Goal: Transaction & Acquisition: Purchase product/service

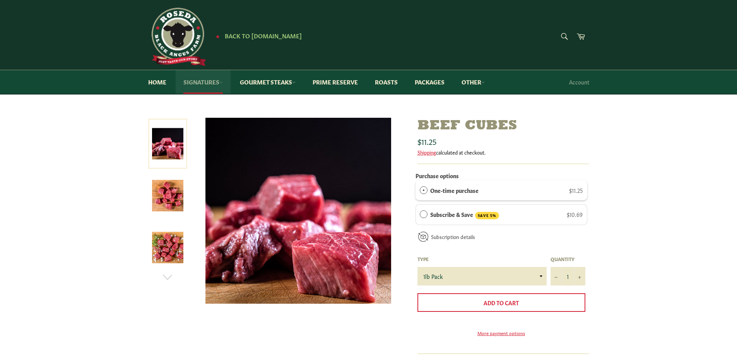
click at [199, 79] on link "Signatures" at bounding box center [203, 82] width 55 height 24
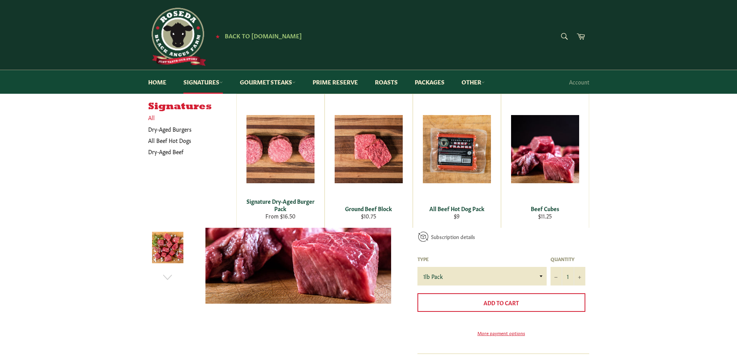
click at [150, 118] on link "All" at bounding box center [190, 117] width 92 height 11
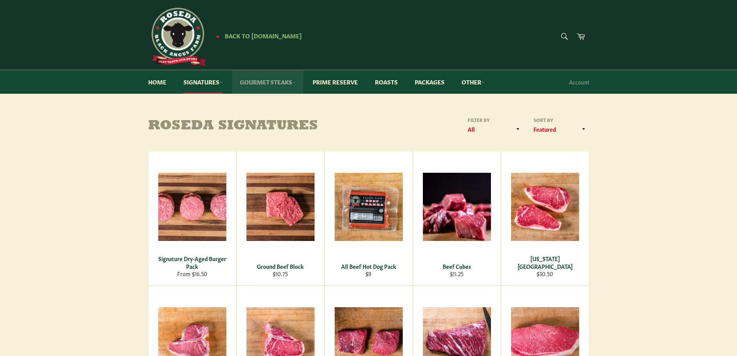
click at [269, 80] on link "Gourmet Steaks" at bounding box center [267, 82] width 71 height 24
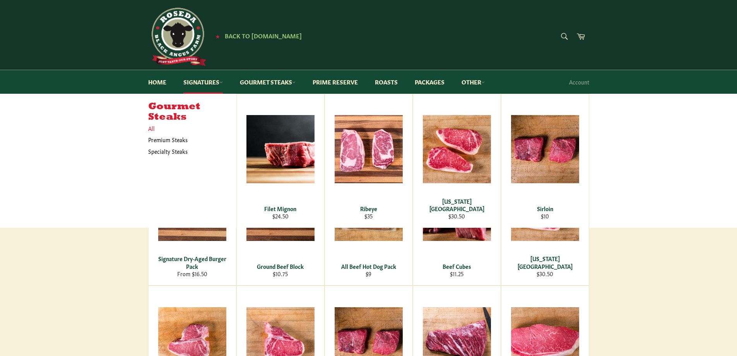
click at [152, 128] on link "All" at bounding box center [190, 128] width 92 height 11
click at [114, 276] on main "Roseda Signatures Filter by All Premium Steaks Roasts Specialty Steaks Steakbur…" at bounding box center [368, 350] width 737 height 468
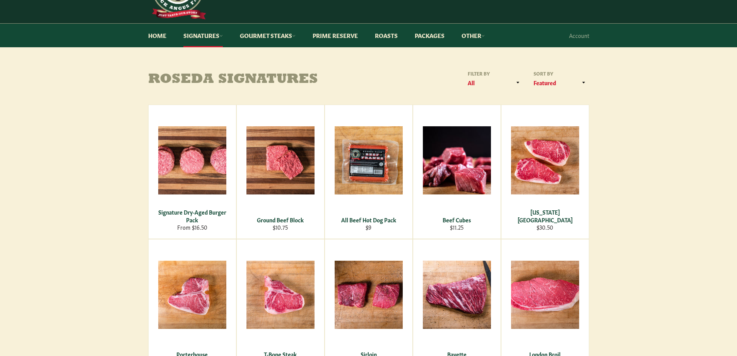
scroll to position [65, 0]
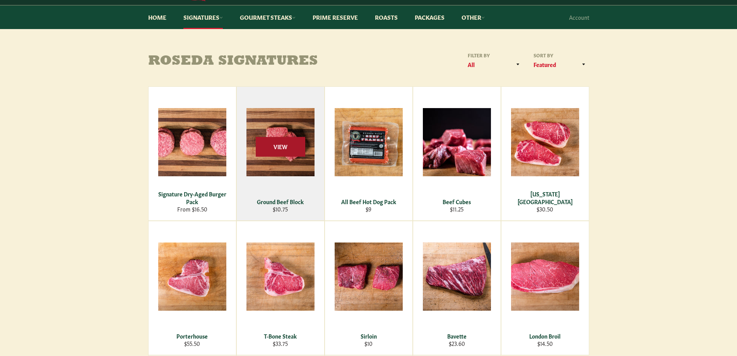
click at [279, 152] on span "View" at bounding box center [281, 147] width 50 height 20
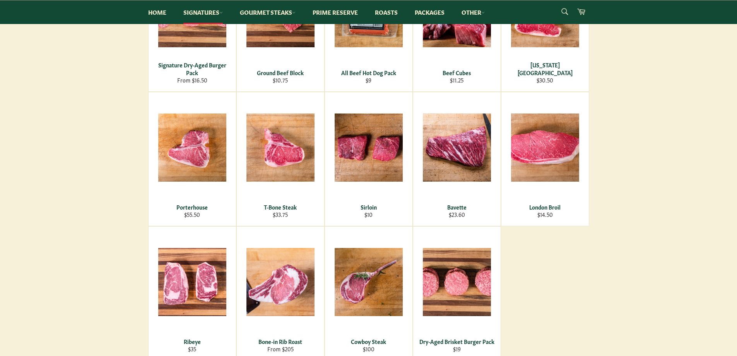
scroll to position [129, 0]
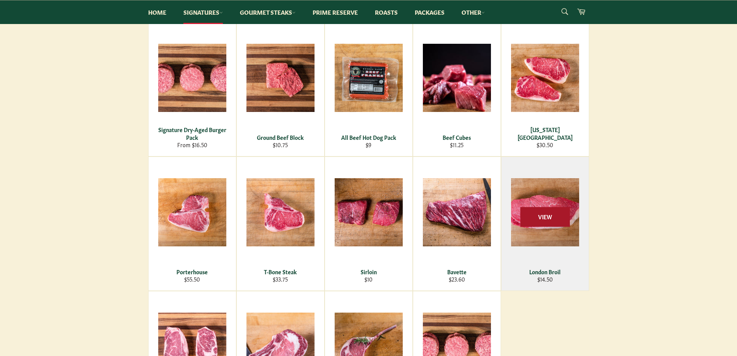
click at [552, 217] on span "View" at bounding box center [545, 217] width 50 height 20
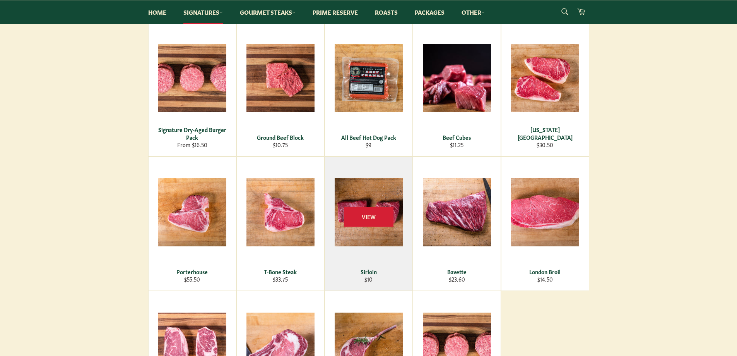
click at [366, 235] on div "View" at bounding box center [368, 223] width 87 height 133
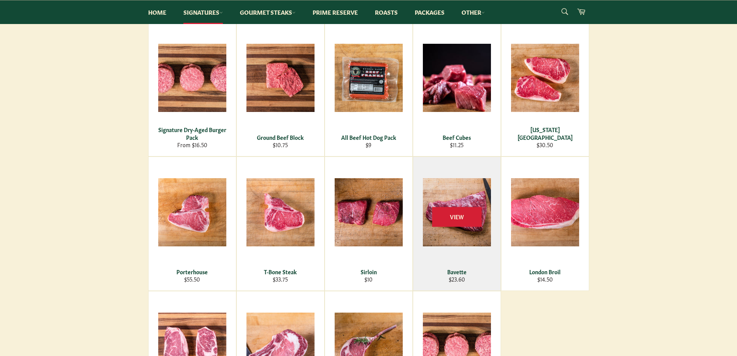
click at [474, 195] on div "View" at bounding box center [456, 223] width 87 height 133
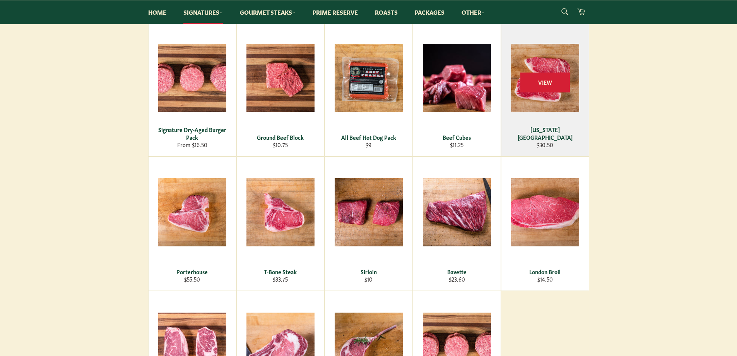
click at [539, 63] on div "View" at bounding box center [544, 88] width 87 height 133
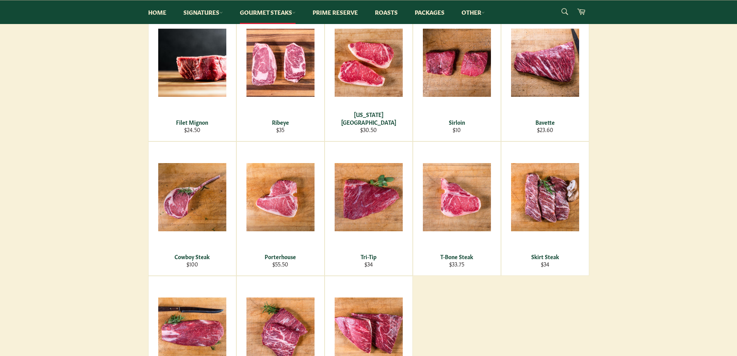
scroll to position [129, 0]
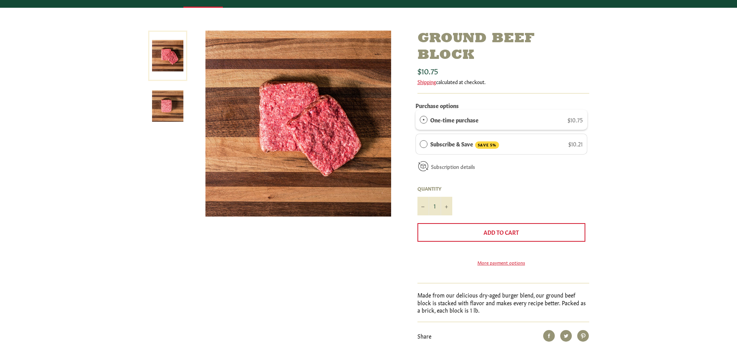
scroll to position [129, 0]
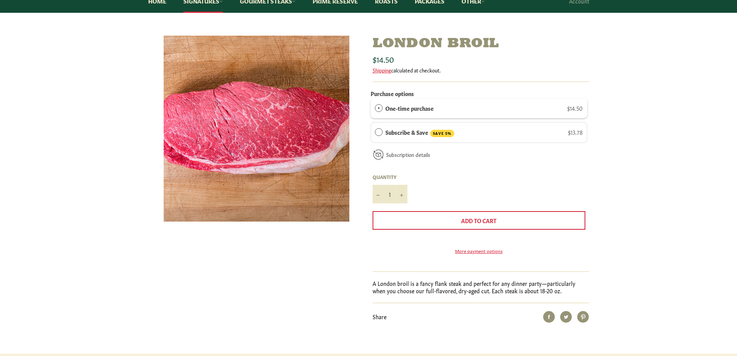
scroll to position [65, 0]
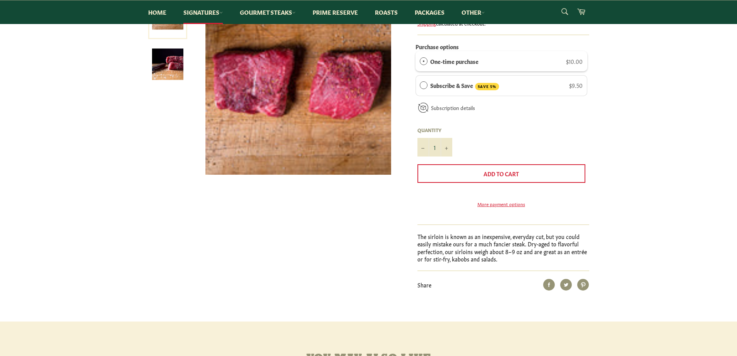
scroll to position [129, 0]
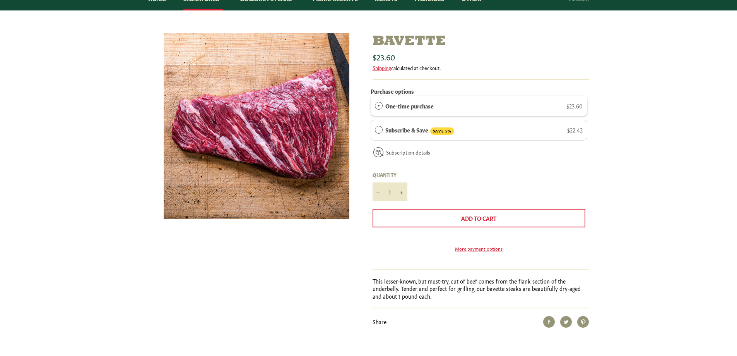
scroll to position [65, 0]
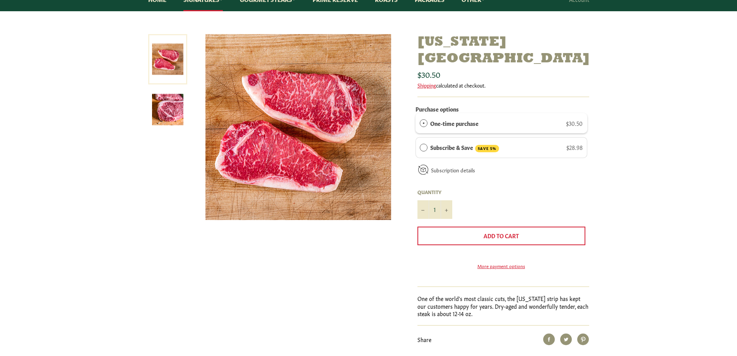
scroll to position [65, 0]
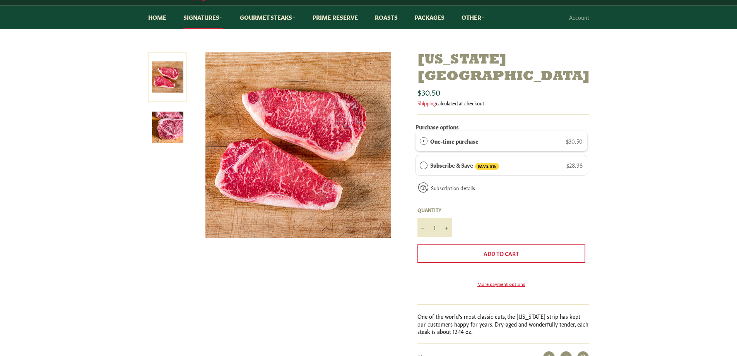
click at [656, 188] on div "[US_STATE][GEOGRAPHIC_DATA] Sale Regular price $30.50 Shipping calculated at ch…" at bounding box center [368, 223] width 737 height 342
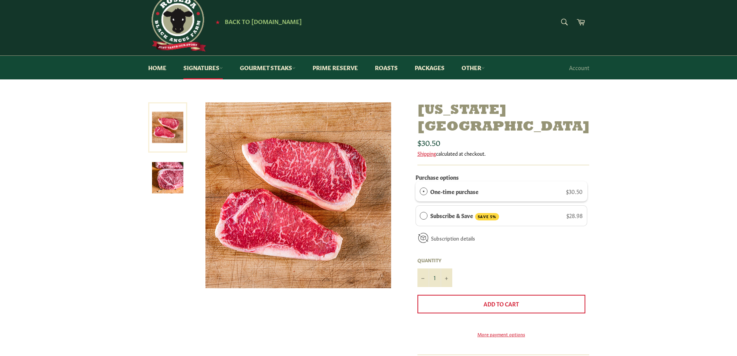
scroll to position [0, 0]
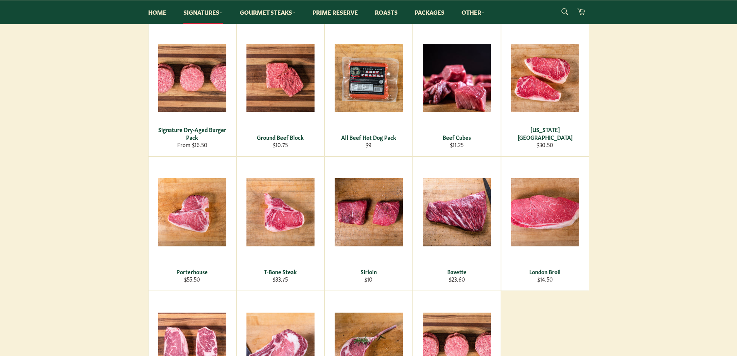
scroll to position [193, 0]
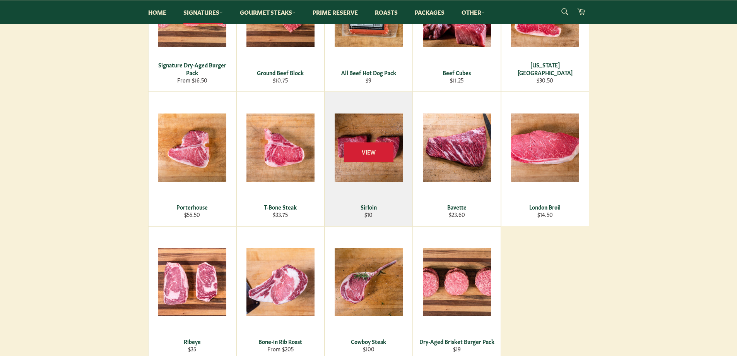
click at [357, 168] on div "View" at bounding box center [368, 158] width 87 height 133
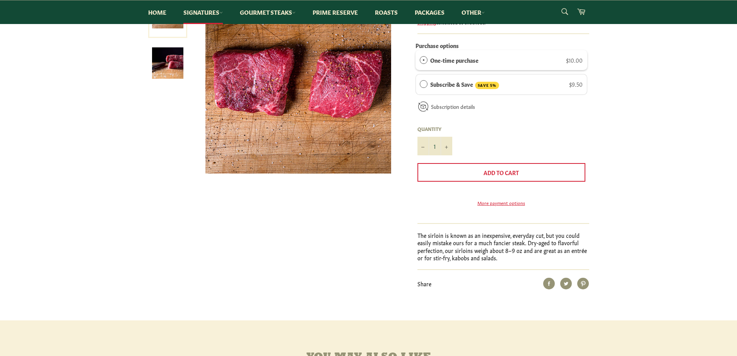
scroll to position [65, 0]
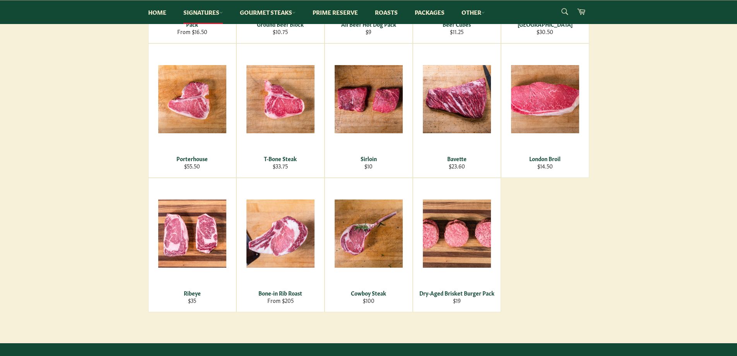
scroll to position [258, 0]
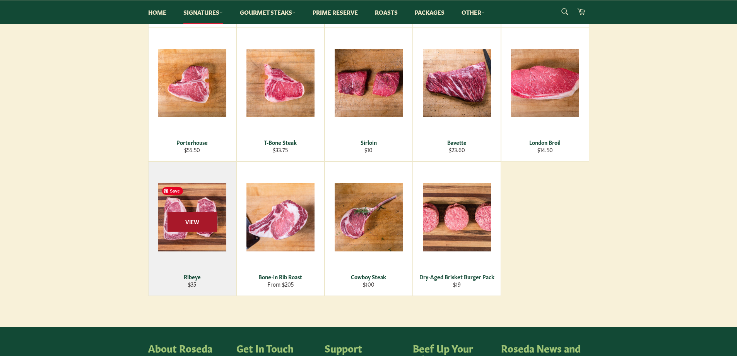
click at [187, 220] on span "View" at bounding box center [193, 222] width 50 height 20
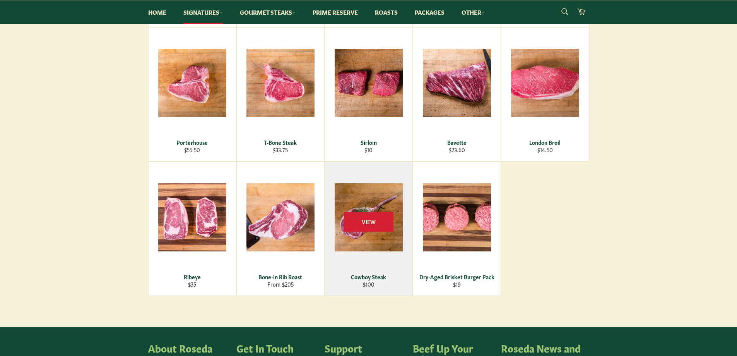
click at [368, 237] on div "View" at bounding box center [368, 228] width 87 height 133
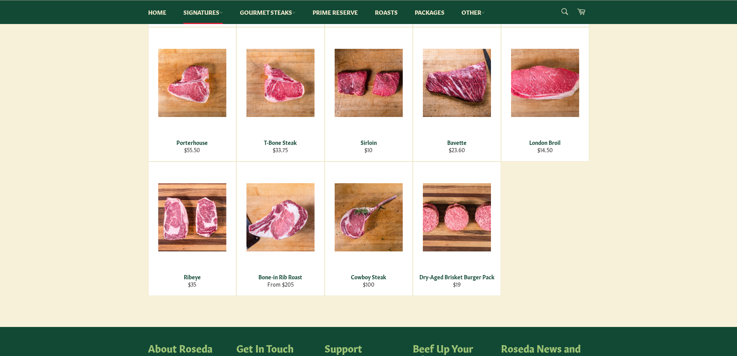
scroll to position [193, 0]
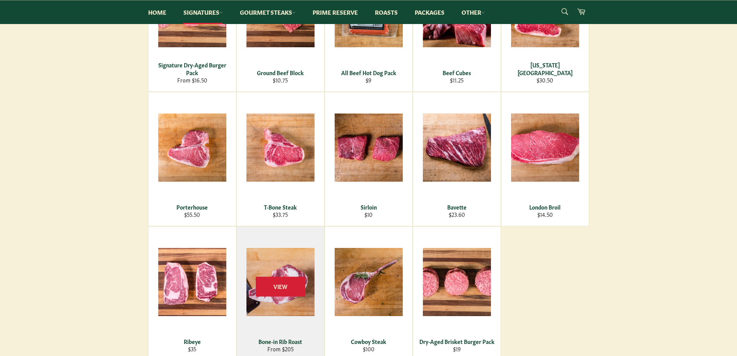
click at [283, 265] on div "View" at bounding box center [280, 292] width 87 height 133
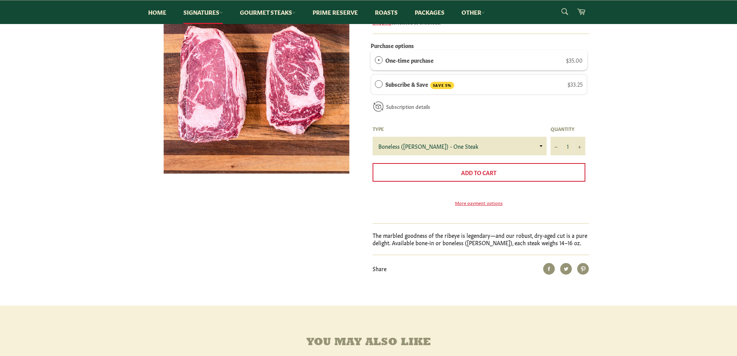
scroll to position [65, 0]
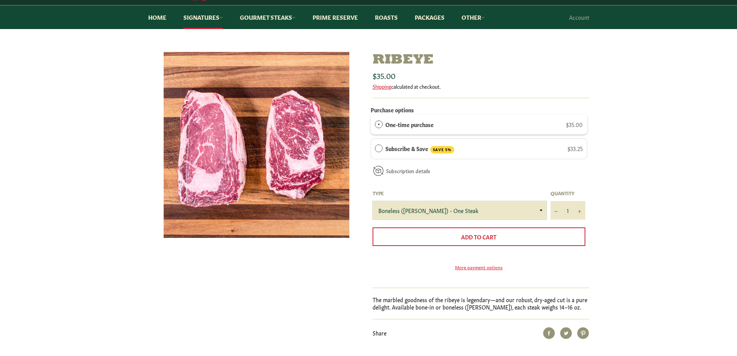
click at [515, 212] on select "Boneless ([PERSON_NAME]) - One Steak Bone-In - One Steak" at bounding box center [460, 210] width 174 height 19
click at [373, 201] on select "Boneless (Delmonico) - One Steak Bone-In - One Steak" at bounding box center [460, 210] width 174 height 19
click at [495, 210] on select "Boneless (Delmonico) - One Steak Bone-In - One Steak" at bounding box center [460, 210] width 174 height 19
select select "Boneless (Delmonico) - One Steak"
click at [373, 201] on select "Boneless (Delmonico) - One Steak Bone-In - One Steak" at bounding box center [460, 210] width 174 height 19
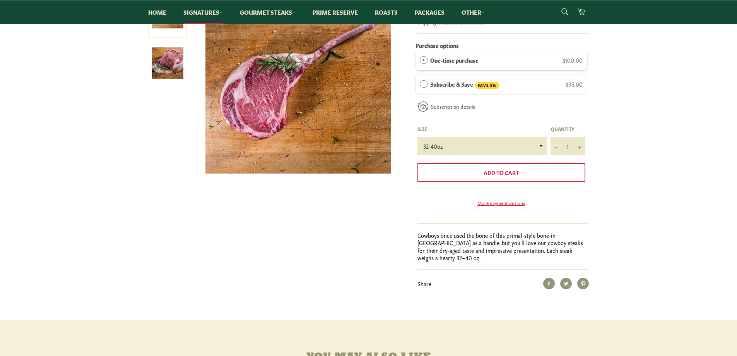
scroll to position [65, 0]
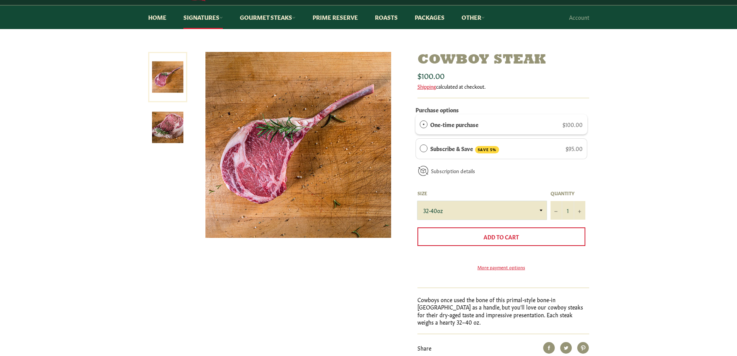
click at [523, 209] on select "32-40oz" at bounding box center [481, 210] width 129 height 19
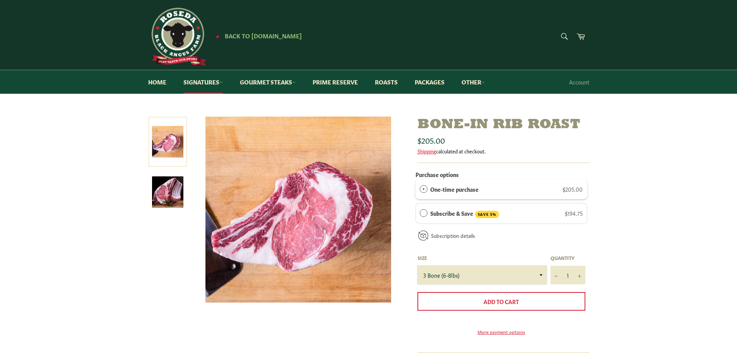
click at [494, 275] on select "3 Bone (6-8lbs) 4 Bone (8-10lbs)" at bounding box center [481, 274] width 129 height 19
click at [417, 265] on select "3 Bone (6-8lbs) 4 Bone (8-10lbs)" at bounding box center [481, 274] width 129 height 19
click at [493, 270] on select "3 Bone (6-8lbs) 4 Bone (8-10lbs)" at bounding box center [481, 274] width 129 height 19
select select "3 Bone (6-8lbs)"
click at [417, 265] on select "3 Bone (6-8lbs) 4 Bone (8-10lbs)" at bounding box center [481, 274] width 129 height 19
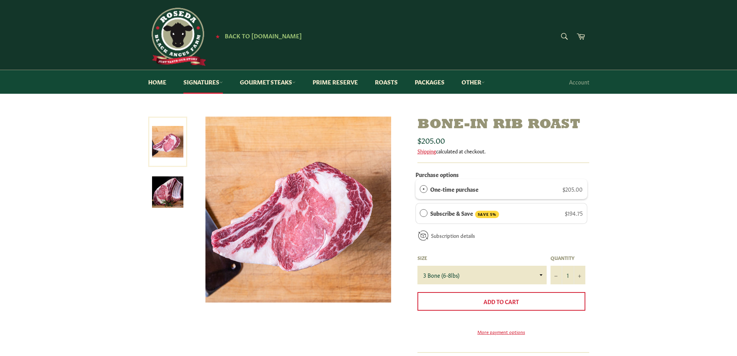
click at [665, 255] on div "Bone-in Rib Roast Sale Regular price $205.00 Shipping calculated at checkout. P…" at bounding box center [368, 278] width 737 height 325
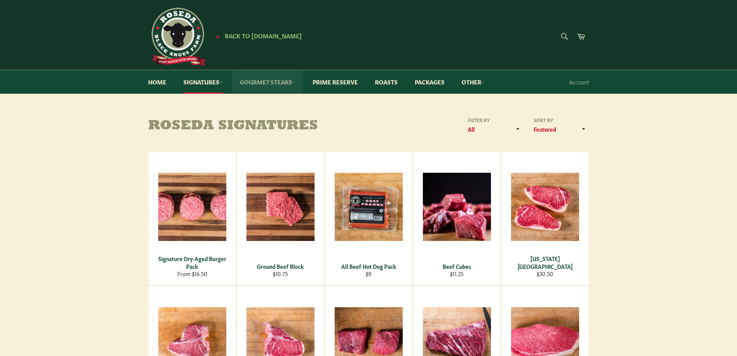
click at [265, 79] on link "Gourmet Steaks" at bounding box center [267, 82] width 71 height 24
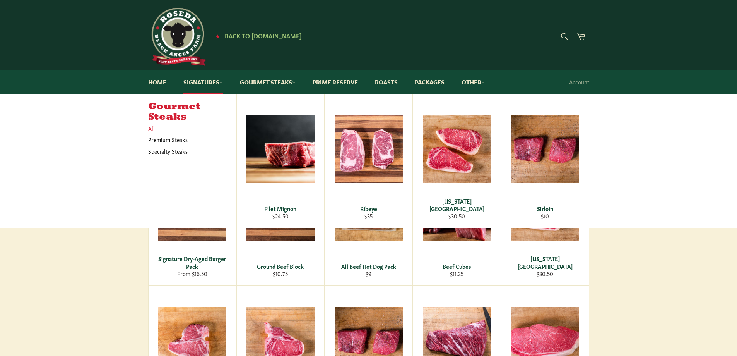
click at [151, 128] on link "All" at bounding box center [190, 128] width 92 height 11
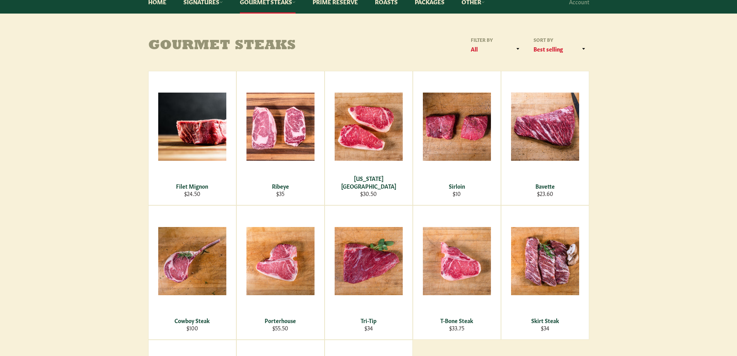
scroll to position [65, 0]
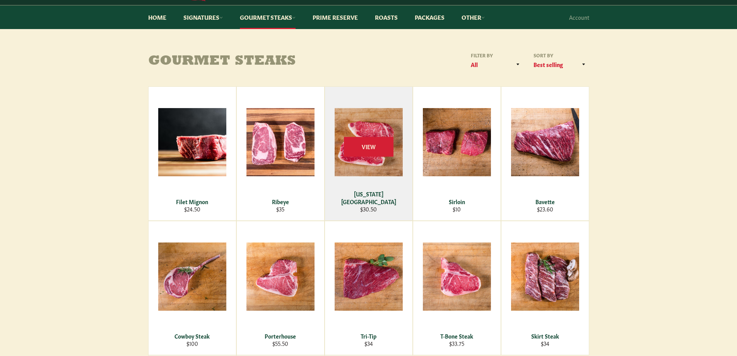
click at [361, 162] on div "View" at bounding box center [368, 153] width 87 height 133
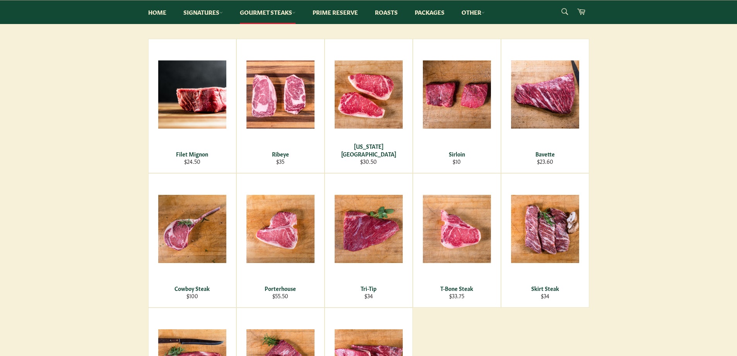
scroll to position [129, 0]
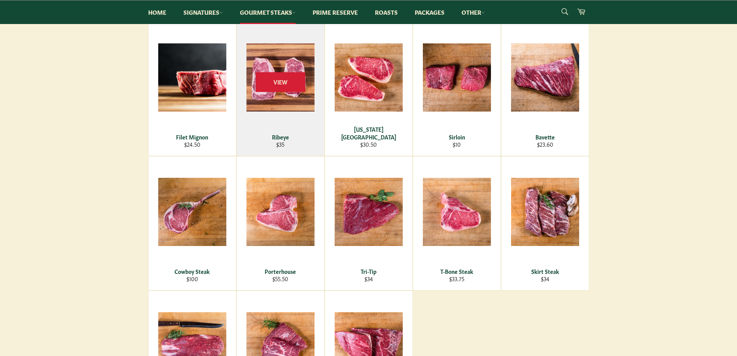
click at [282, 99] on div "View" at bounding box center [280, 88] width 87 height 133
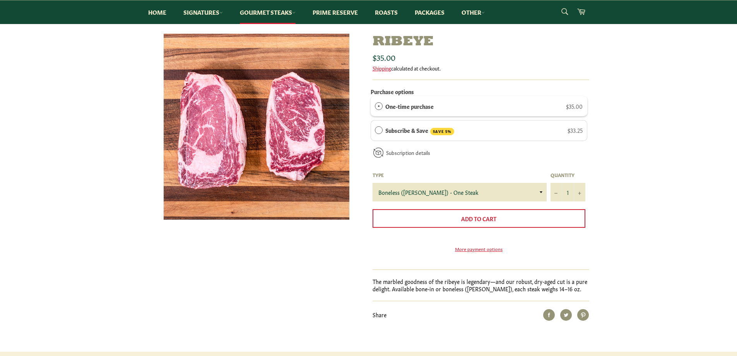
scroll to position [65, 0]
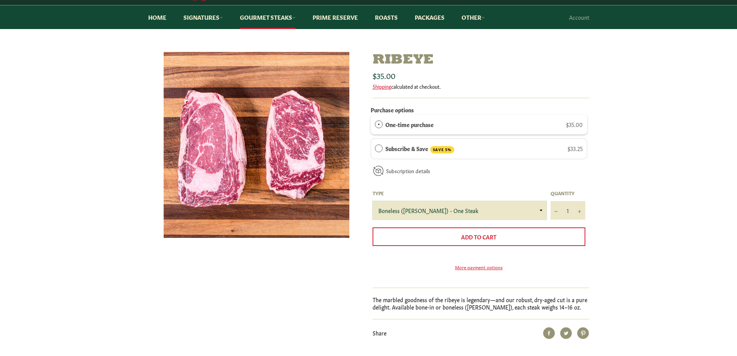
click at [442, 211] on select "Boneless ([PERSON_NAME]) - One Steak Bone-In - One Steak" at bounding box center [460, 210] width 174 height 19
select select "Bone-In - One Steak"
click at [373, 201] on select "Boneless ([PERSON_NAME]) - One Steak Bone-In - One Steak" at bounding box center [460, 210] width 174 height 19
